Goal: Information Seeking & Learning: Learn about a topic

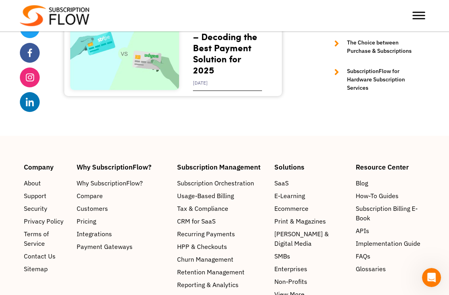
scroll to position [2181, 0]
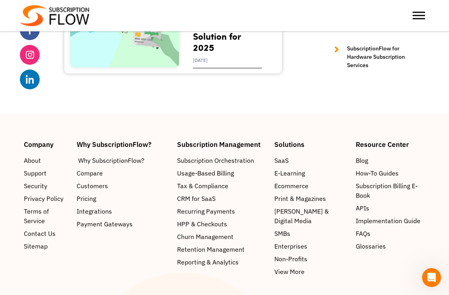
click at [119, 158] on span "Why SubscriptionFlow?" at bounding box center [111, 161] width 66 height 10
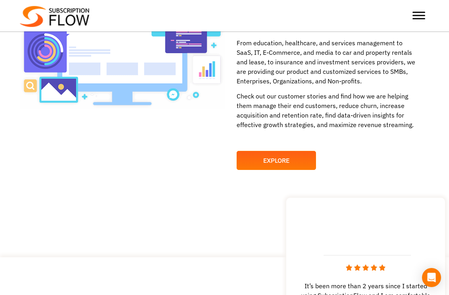
scroll to position [1068, 0]
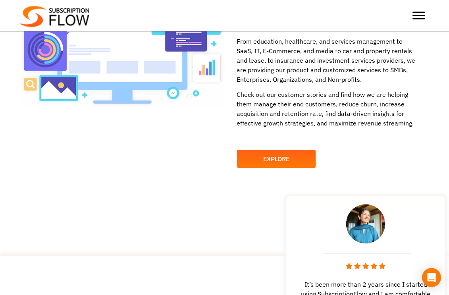
click at [271, 162] on link "EXPLORE" at bounding box center [276, 158] width 79 height 19
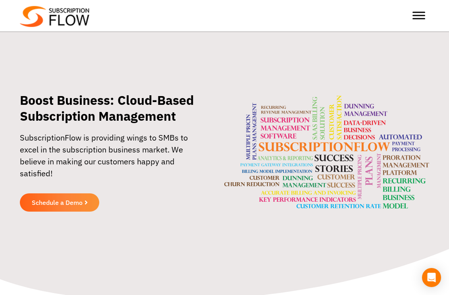
click at [426, 17] on div at bounding box center [419, 16] width 16 height 16
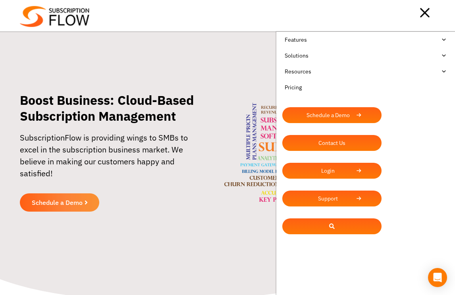
click at [314, 42] on link "Features" at bounding box center [365, 40] width 167 height 16
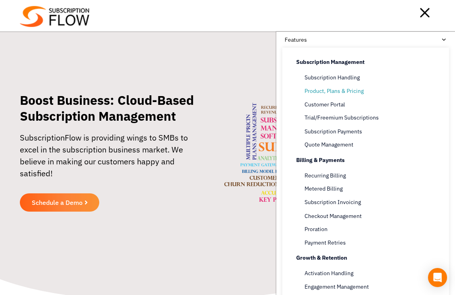
click at [323, 90] on span "Product, Plans & Pricing" at bounding box center [334, 91] width 59 height 8
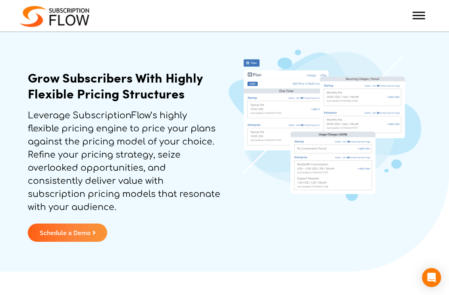
click at [422, 11] on div at bounding box center [419, 16] width 16 height 16
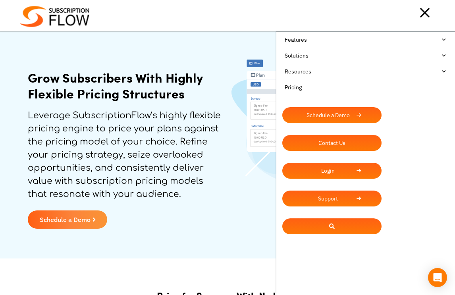
click at [299, 87] on link "Pricing" at bounding box center [365, 87] width 167 height 16
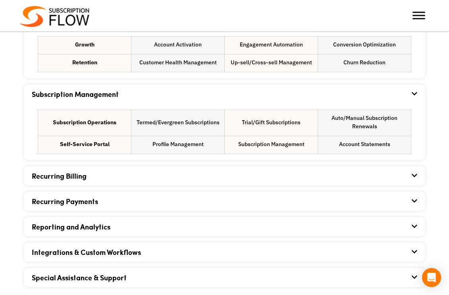
scroll to position [590, 0]
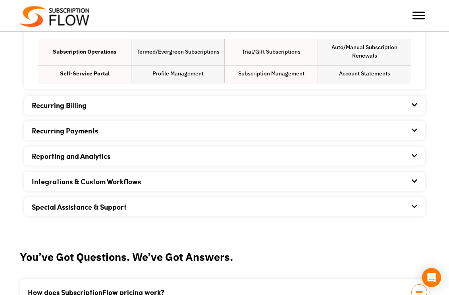
click at [412, 104] on icon at bounding box center [415, 105] width 6 height 6
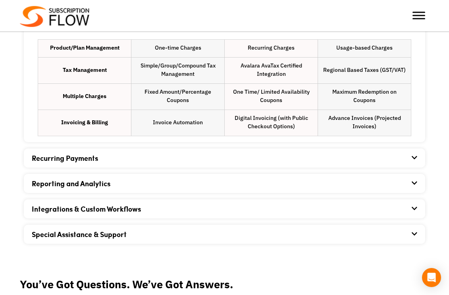
scroll to position [692, 0]
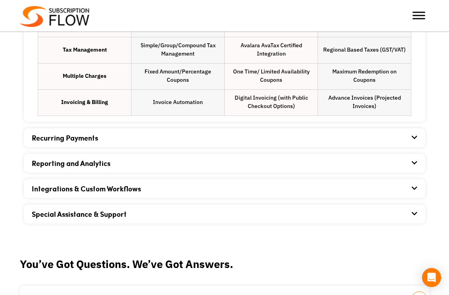
click at [413, 137] on icon at bounding box center [415, 137] width 6 height 6
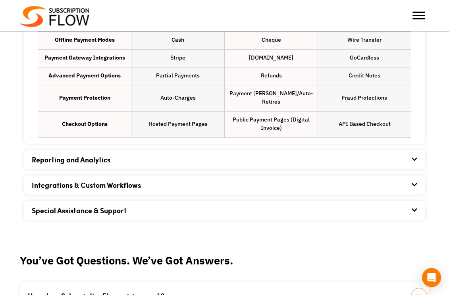
scroll to position [833, 0]
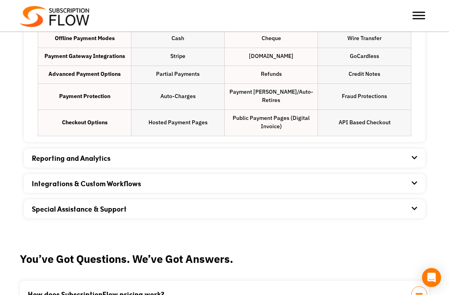
click at [413, 154] on icon at bounding box center [415, 157] width 6 height 6
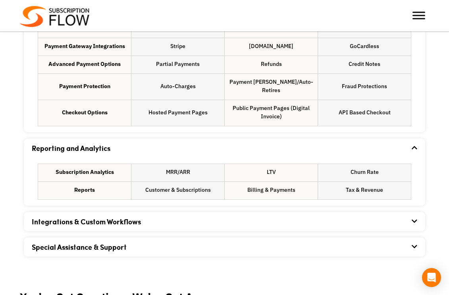
scroll to position [913, 0]
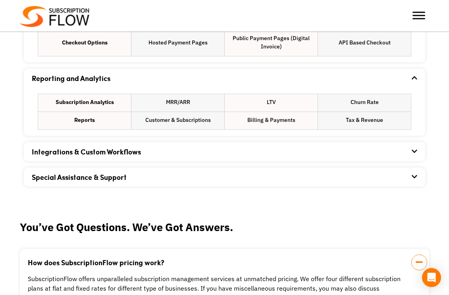
click at [414, 148] on icon at bounding box center [415, 151] width 6 height 6
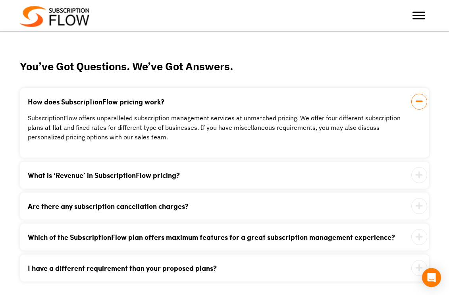
scroll to position [1180, 0]
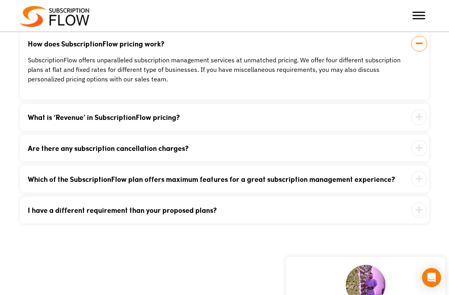
click at [162, 125] on div "How does SubscriptionFlow pricing work? SubscriptionFlow offers unparalleled su…" at bounding box center [224, 126] width 409 height 193
click at [178, 113] on div "What is ‘Revenue’ in SubscriptionFlow pricing? It is the amount of the total wo…" at bounding box center [224, 117] width 409 height 27
click at [175, 114] on link "What is ‘Revenue’ in SubscriptionFlow pricing?" at bounding box center [215, 117] width 374 height 7
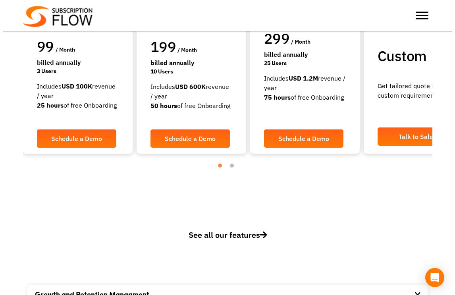
scroll to position [0, 0]
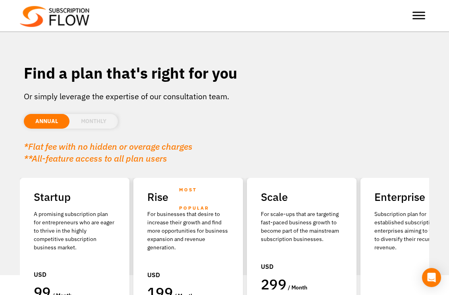
click at [419, 15] on span "Toggle Menu" at bounding box center [419, 16] width 13 height 8
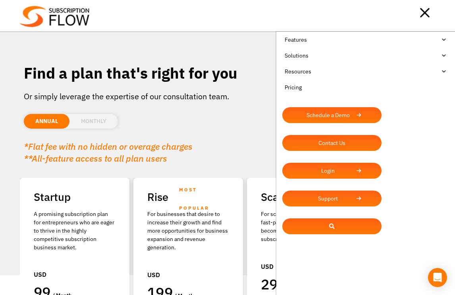
click at [309, 56] on link "Solutions" at bounding box center [365, 56] width 167 height 16
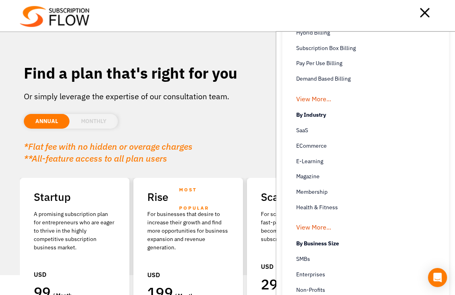
scroll to position [187, 0]
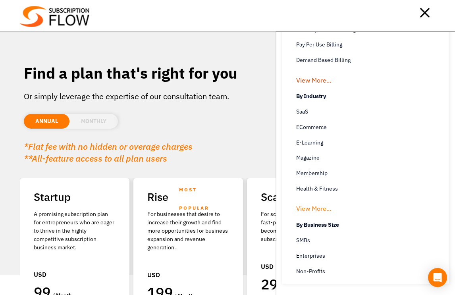
click at [317, 201] on link "View More..." at bounding box center [313, 206] width 35 height 15
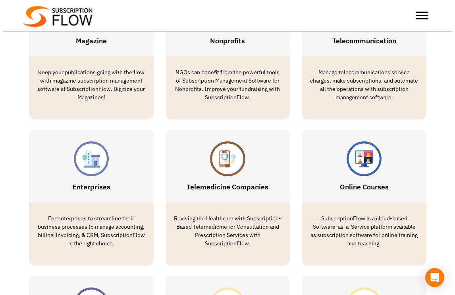
scroll to position [1064, 0]
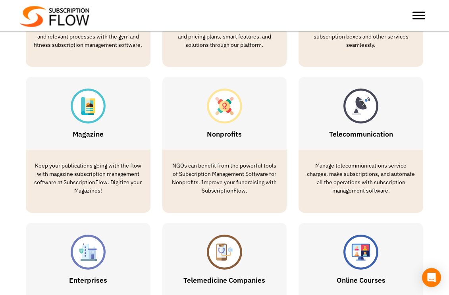
click at [420, 20] on div at bounding box center [419, 16] width 16 height 16
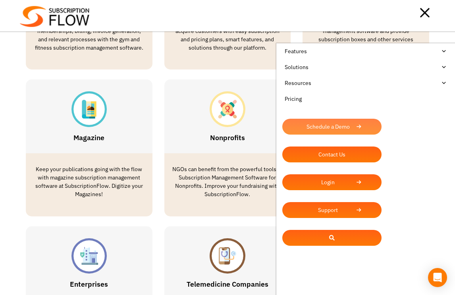
click at [339, 127] on link "Schedule a Demo" at bounding box center [331, 127] width 99 height 16
